Goal: Task Accomplishment & Management: Use online tool/utility

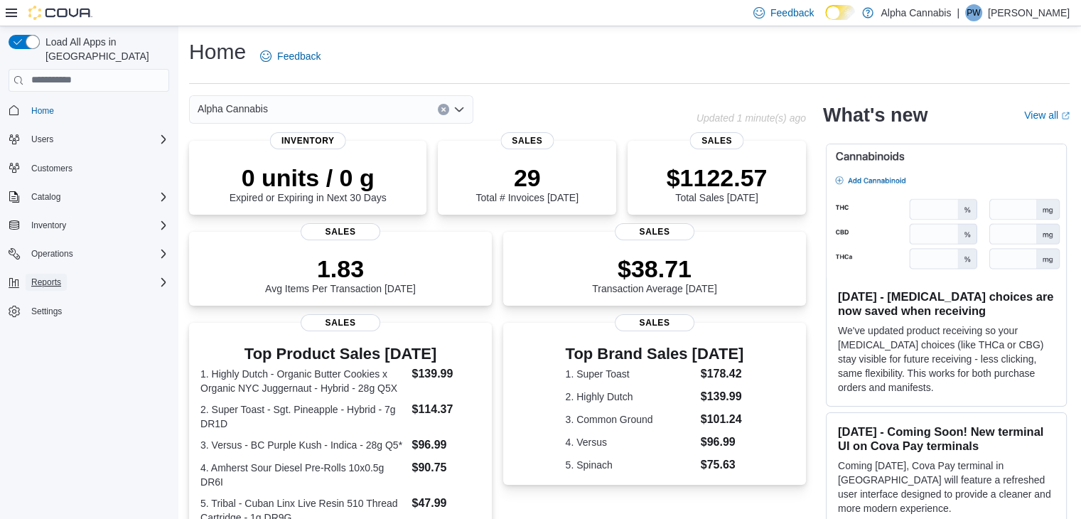
click at [56, 276] on span "Reports" at bounding box center [46, 281] width 30 height 11
click at [43, 336] on span "Reports" at bounding box center [41, 341] width 30 height 11
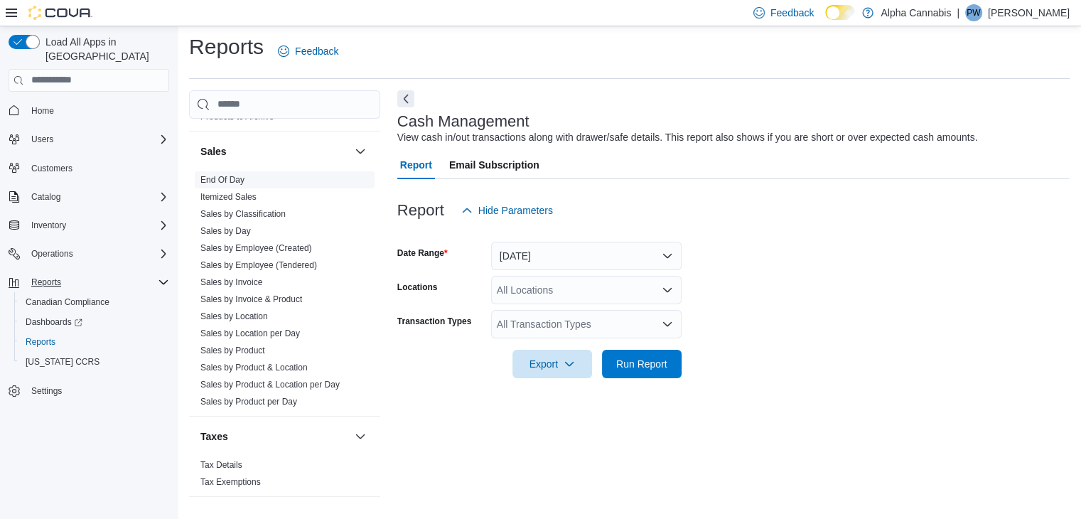
scroll to position [979, 0]
click at [246, 259] on link "Sales by Employee (Tendered)" at bounding box center [258, 264] width 117 height 10
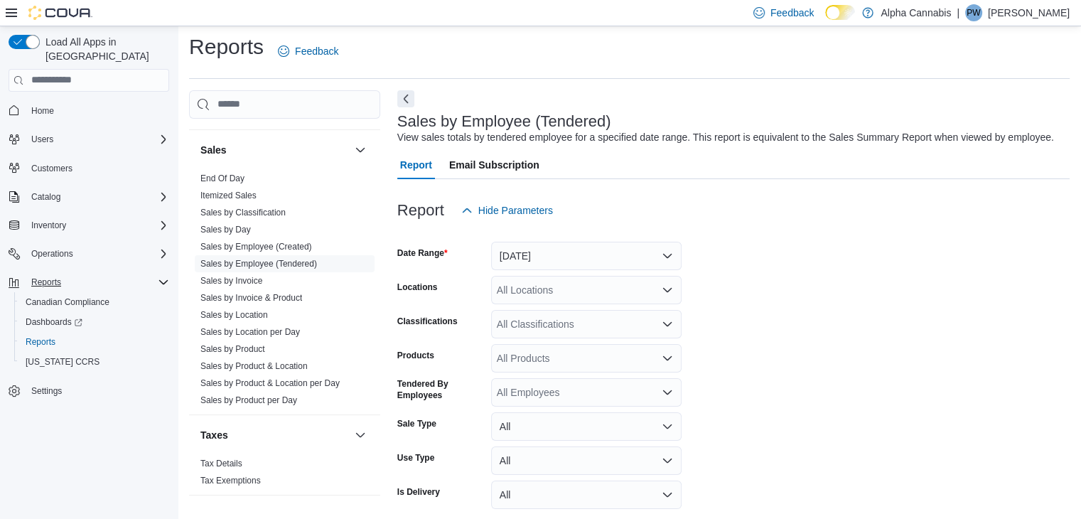
scroll to position [33, 0]
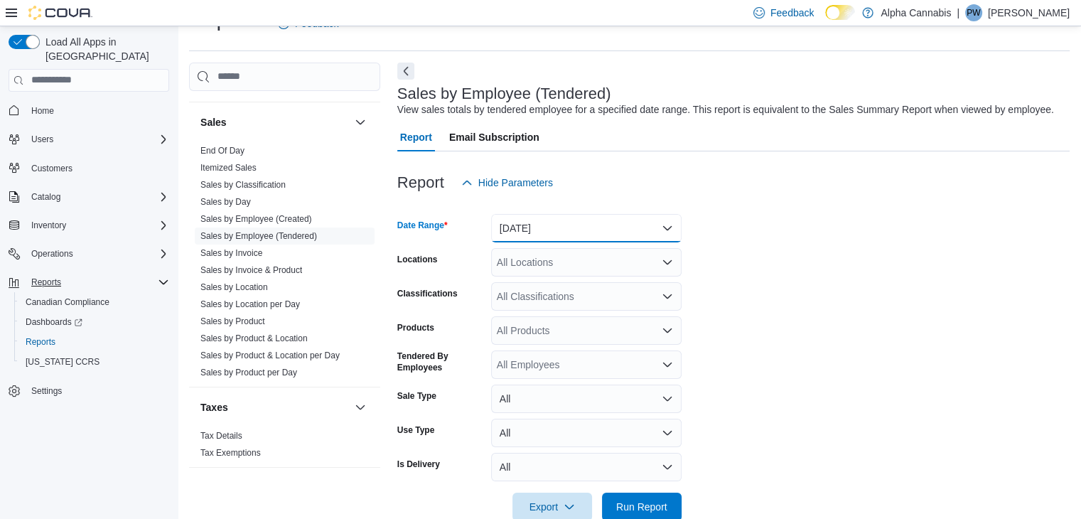
click at [665, 230] on button "[DATE]" at bounding box center [586, 228] width 190 height 28
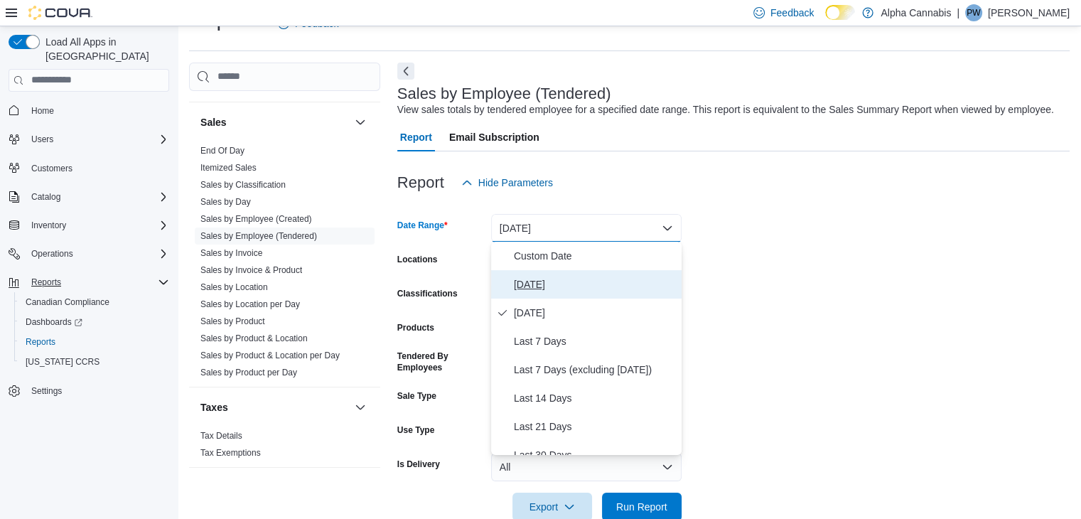
click at [534, 281] on span "[DATE]" at bounding box center [595, 284] width 162 height 17
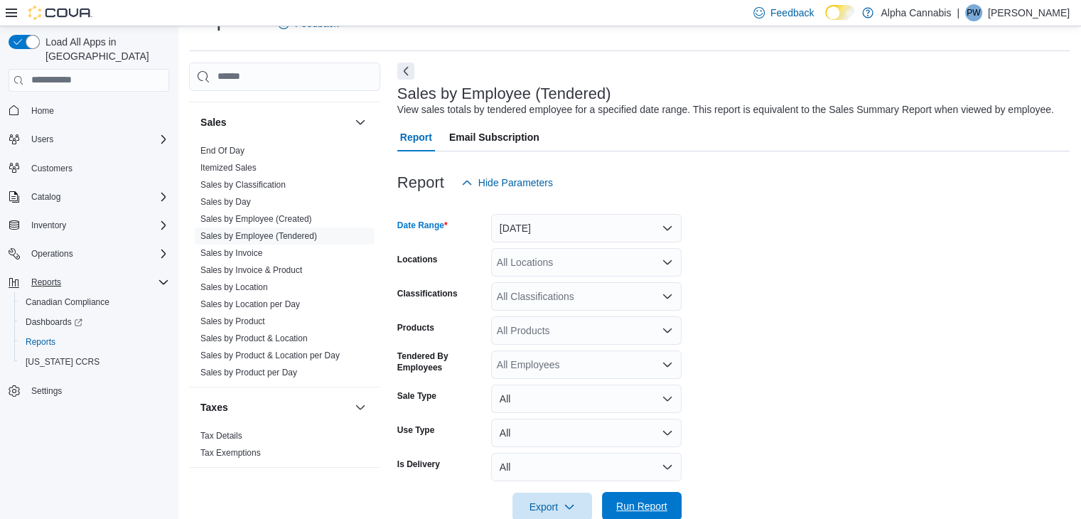
click at [633, 492] on span "Run Report" at bounding box center [641, 506] width 63 height 28
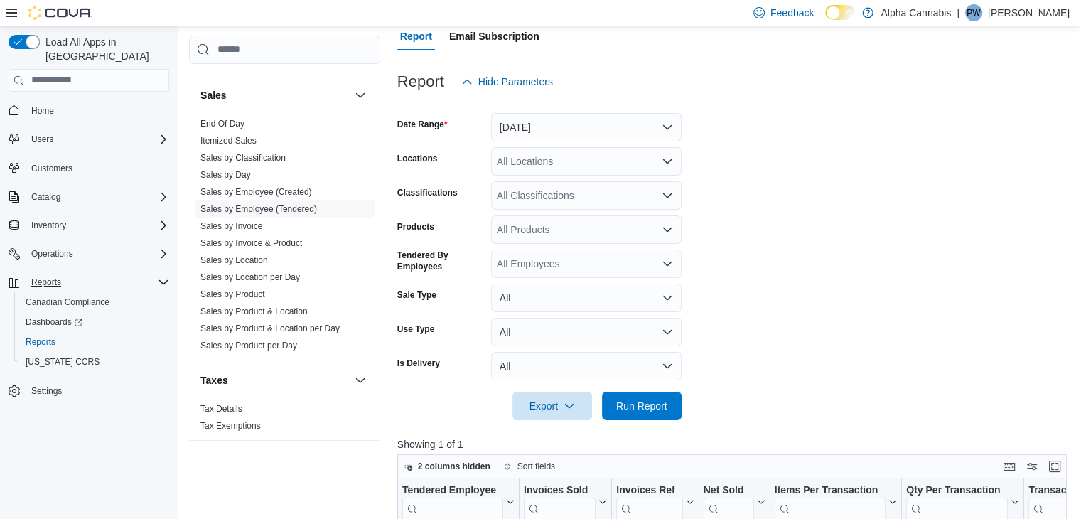
scroll to position [317, 0]
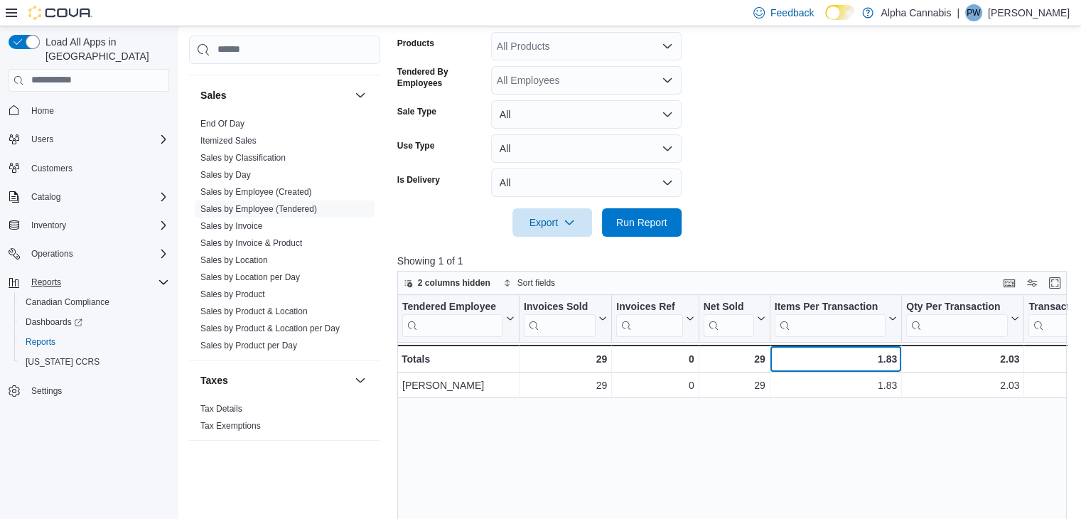
click at [829, 362] on div "1.83" at bounding box center [835, 358] width 123 height 17
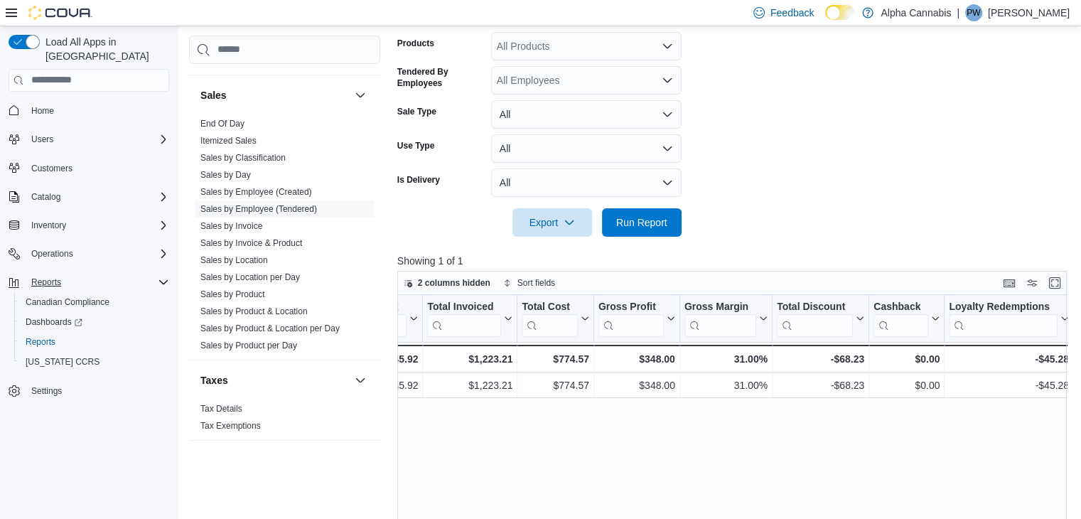
scroll to position [0, 1103]
